Goal: Task Accomplishment & Management: Manage account settings

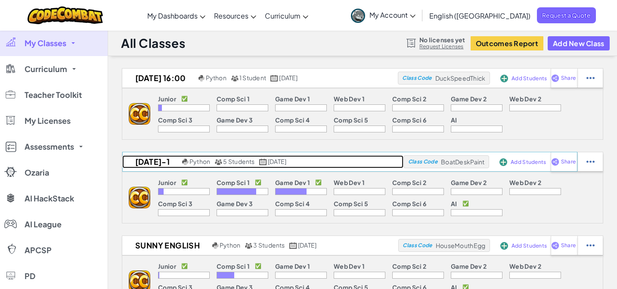
click at [165, 166] on h2 "Thursday-1" at bounding box center [151, 161] width 58 height 13
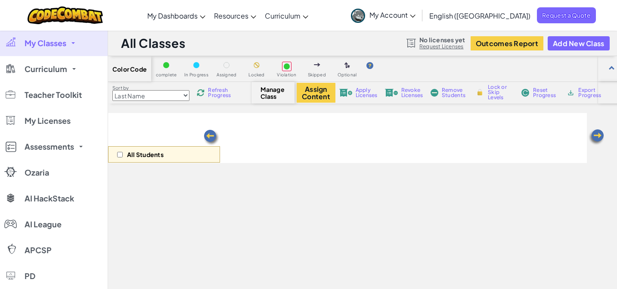
select select "5789587aad86a6efb573701e"
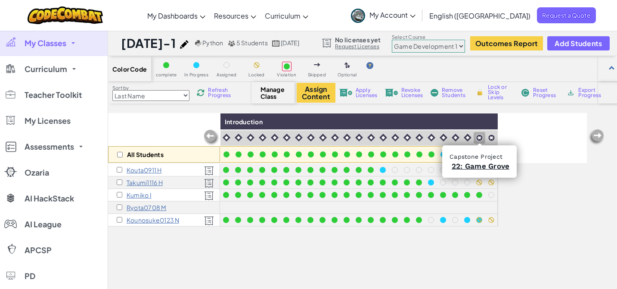
click at [477, 137] on img at bounding box center [479, 137] width 7 height 7
click at [493, 135] on img at bounding box center [491, 137] width 7 height 7
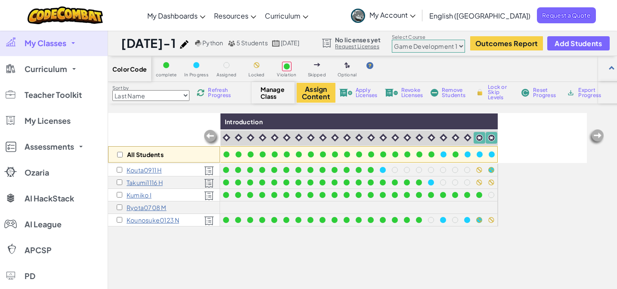
click at [501, 90] on span "Lock or Skip Levels" at bounding box center [500, 92] width 25 height 16
checkbox input "true"
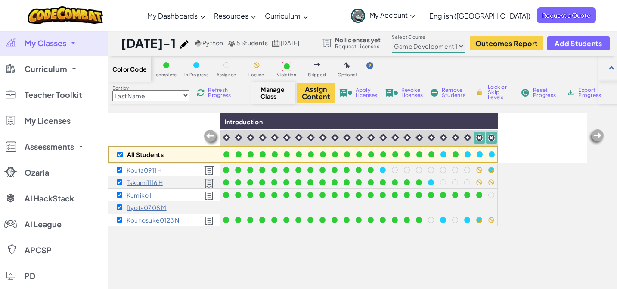
checkbox input "true"
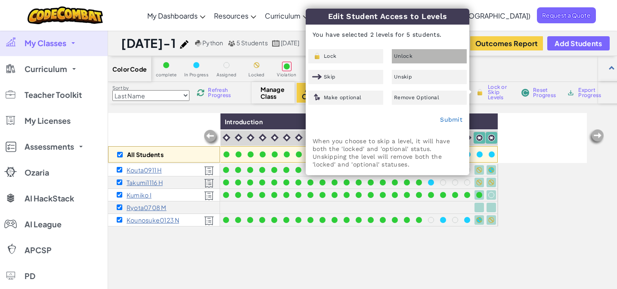
click at [433, 57] on div "Unlock" at bounding box center [429, 56] width 75 height 14
click at [458, 119] on link "Submit" at bounding box center [451, 119] width 22 height 7
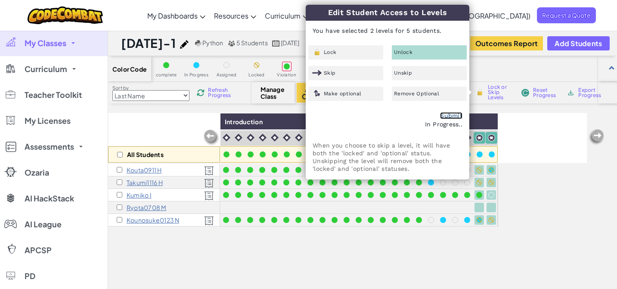
checkbox input "false"
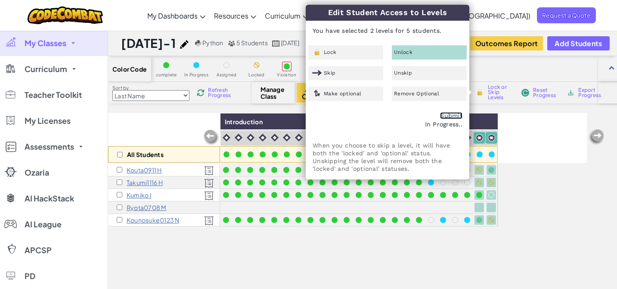
checkbox input "false"
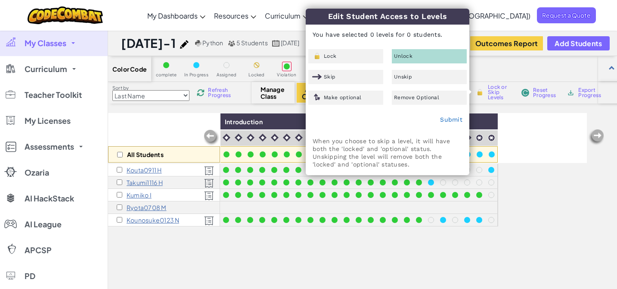
click at [577, 209] on div "All Students Introduction Kouta0911 H Takumi1116 H Kumiko I Ryota0708 M Kounosu…" at bounding box center [347, 236] width 479 height 246
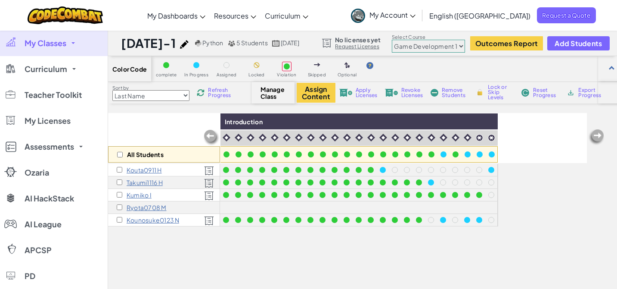
click at [465, 49] on select "Junior Introduction to Computer Science Game Development 1 Web Development 1 Co…" at bounding box center [428, 46] width 73 height 13
select select "5789587aad86a6efb573701f"
click at [406, 40] on select "Junior Introduction to Computer Science Game Development 1 Web Development 1 Co…" at bounding box center [428, 46] width 73 height 13
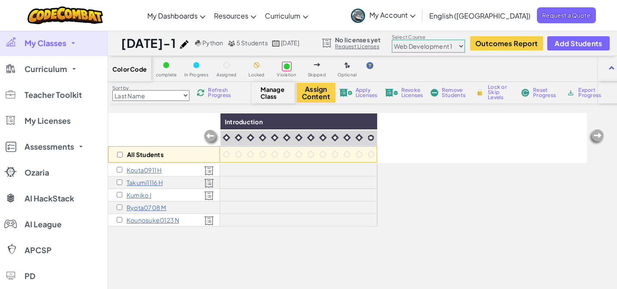
click at [465, 44] on select "Junior Introduction to Computer Science Game Development 1 Web Development 1 Co…" at bounding box center [428, 46] width 73 height 13
click at [416, 18] on span "My Account" at bounding box center [393, 14] width 46 height 9
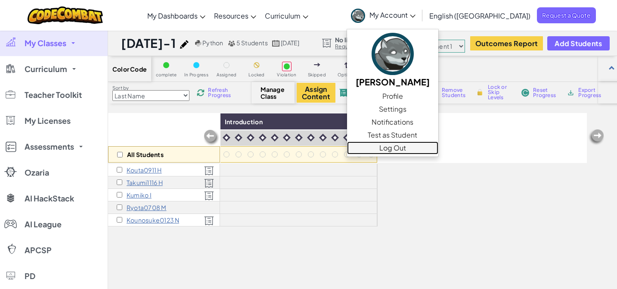
click at [439, 146] on link "Log Out" at bounding box center [392, 147] width 91 height 13
